Goal: Information Seeking & Learning: Learn about a topic

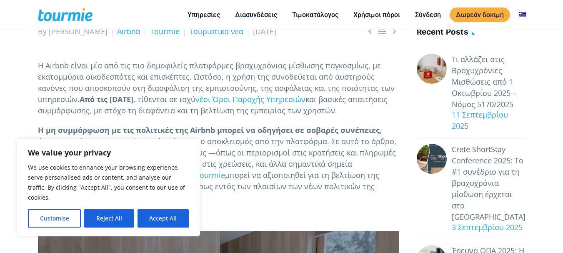
scroll to position [164, 0]
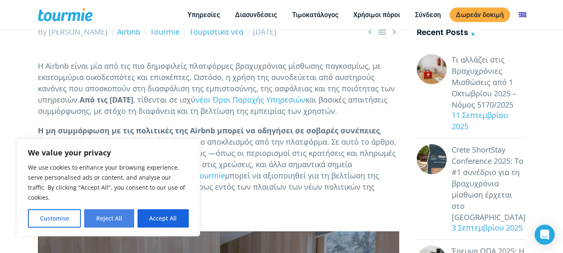
click at [108, 213] on button "Reject All" at bounding box center [109, 218] width 50 height 18
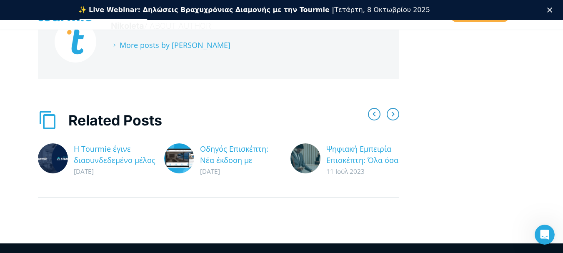
scroll to position [2455, 0]
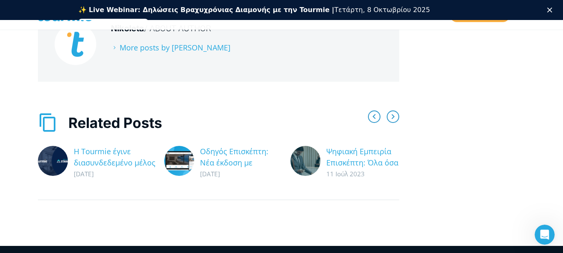
click at [175, 146] on link at bounding box center [182, 162] width 36 height 33
